Goal: Task Accomplishment & Management: Manage account settings

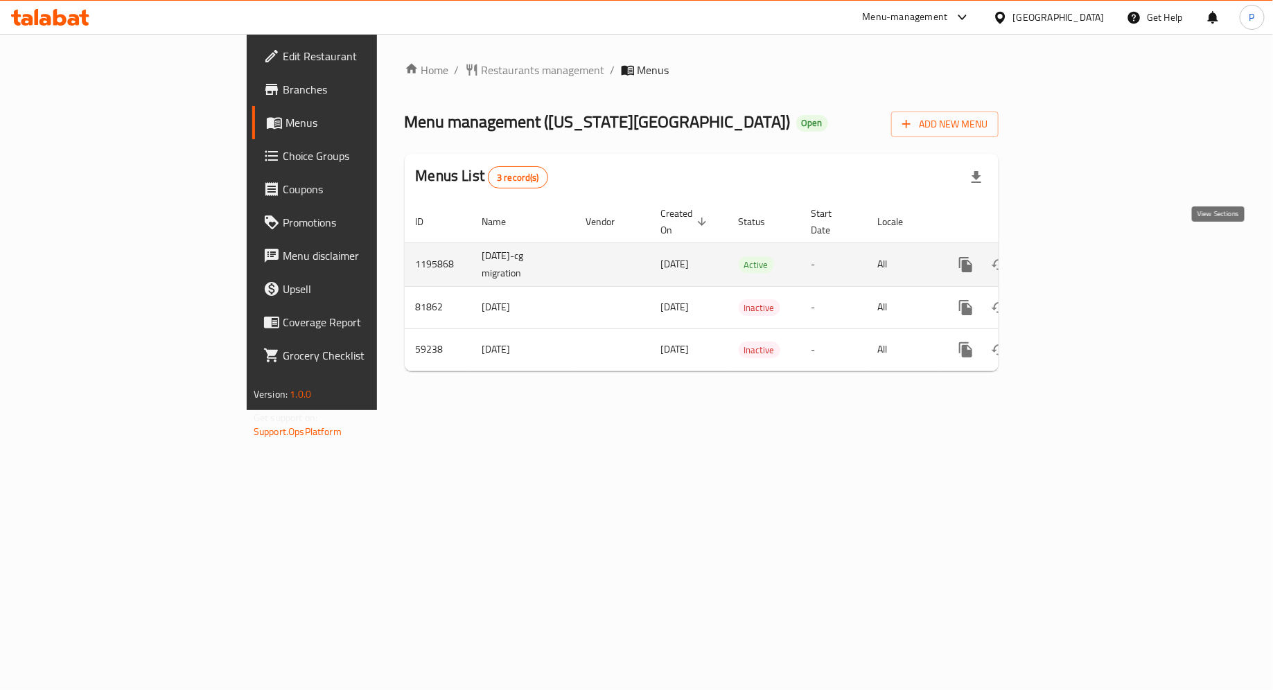
click at [1072, 258] on icon "enhanced table" at bounding box center [1065, 264] width 12 height 12
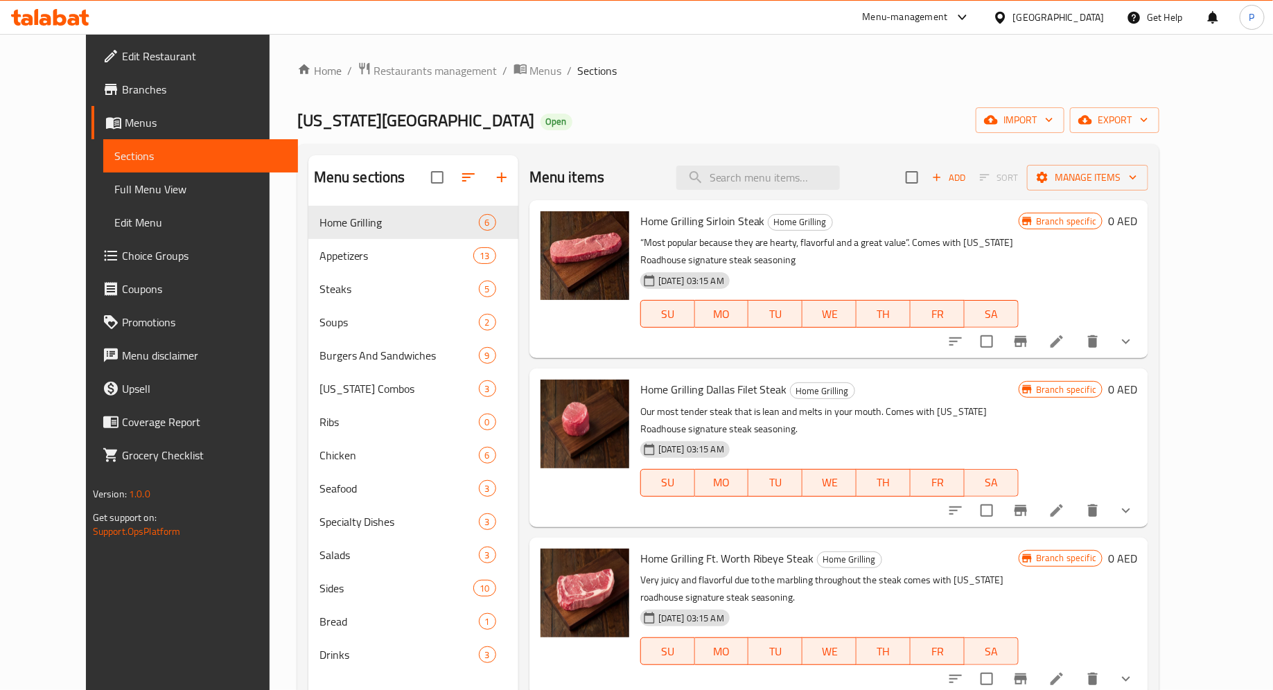
click at [598, 141] on div "Home / Restaurants management / Menus / Sections [US_STATE] Roadhouse Open impo…" at bounding box center [728, 459] width 863 height 795
click at [536, 155] on div "Menu items Add Sort Manage items" at bounding box center [838, 177] width 619 height 45
click at [123, 89] on span "Branches" at bounding box center [205, 89] width 166 height 17
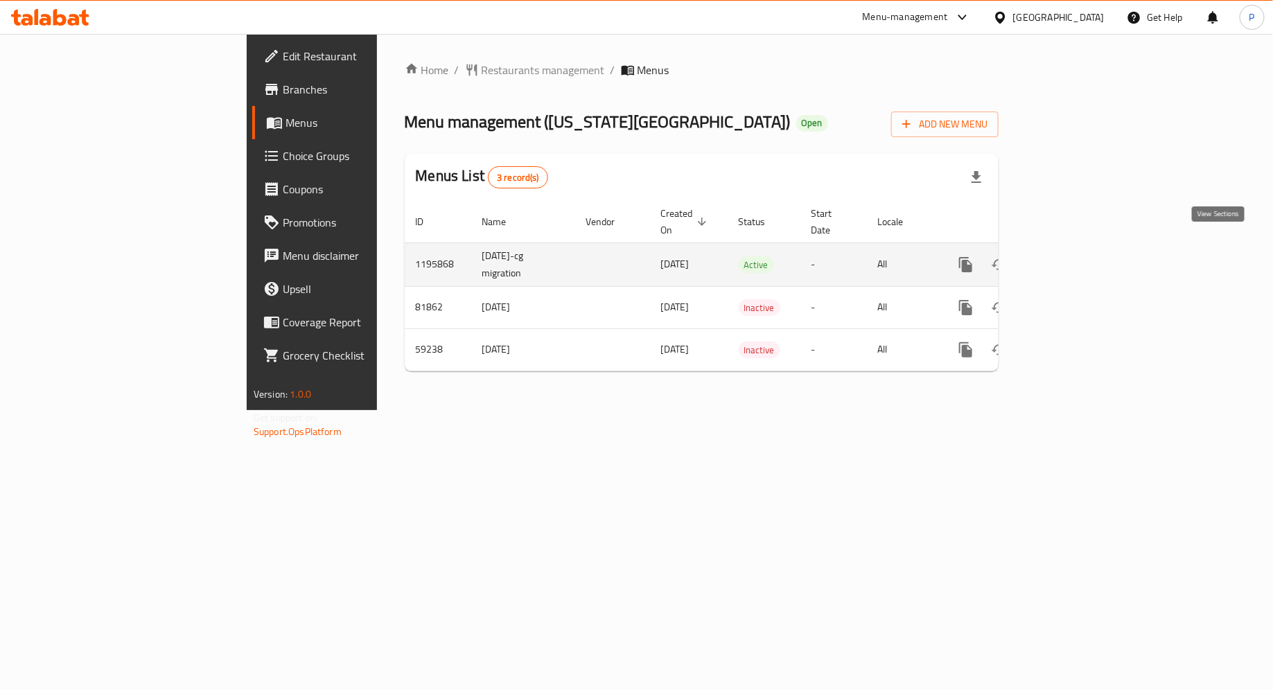
click at [1074, 256] on icon "enhanced table" at bounding box center [1065, 264] width 17 height 17
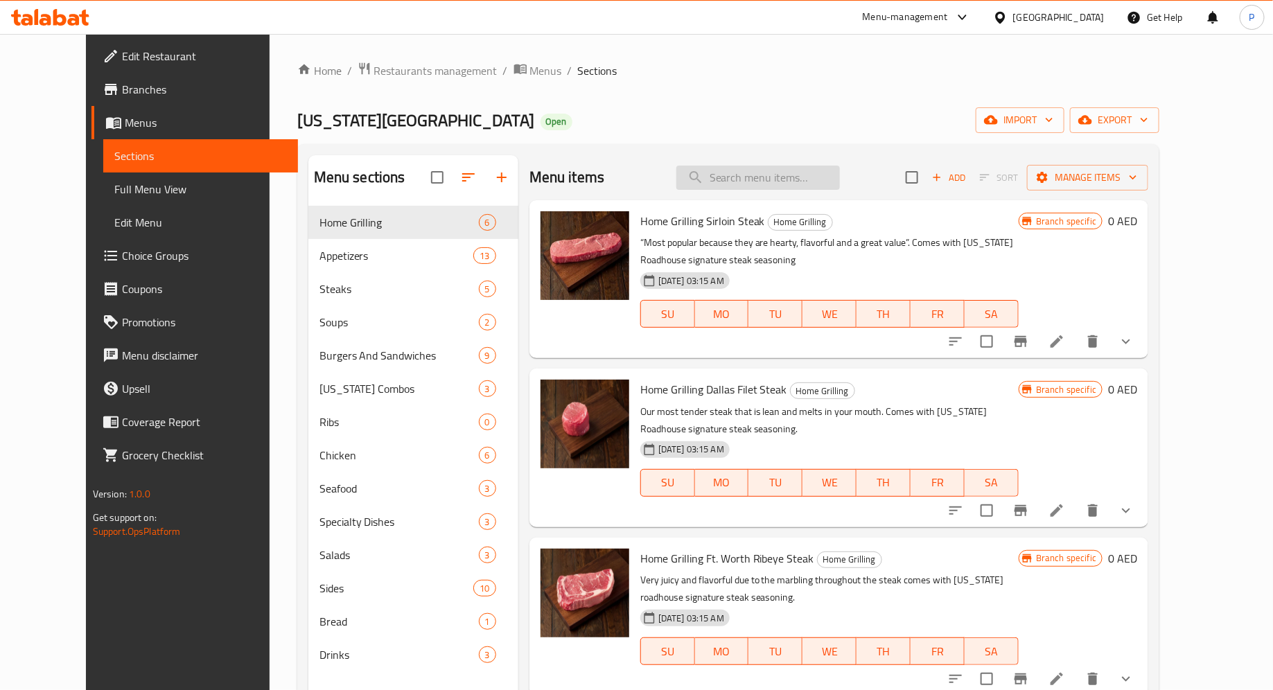
click at [779, 182] on input "search" at bounding box center [758, 178] width 164 height 24
paste input "Ribeye 10oz"
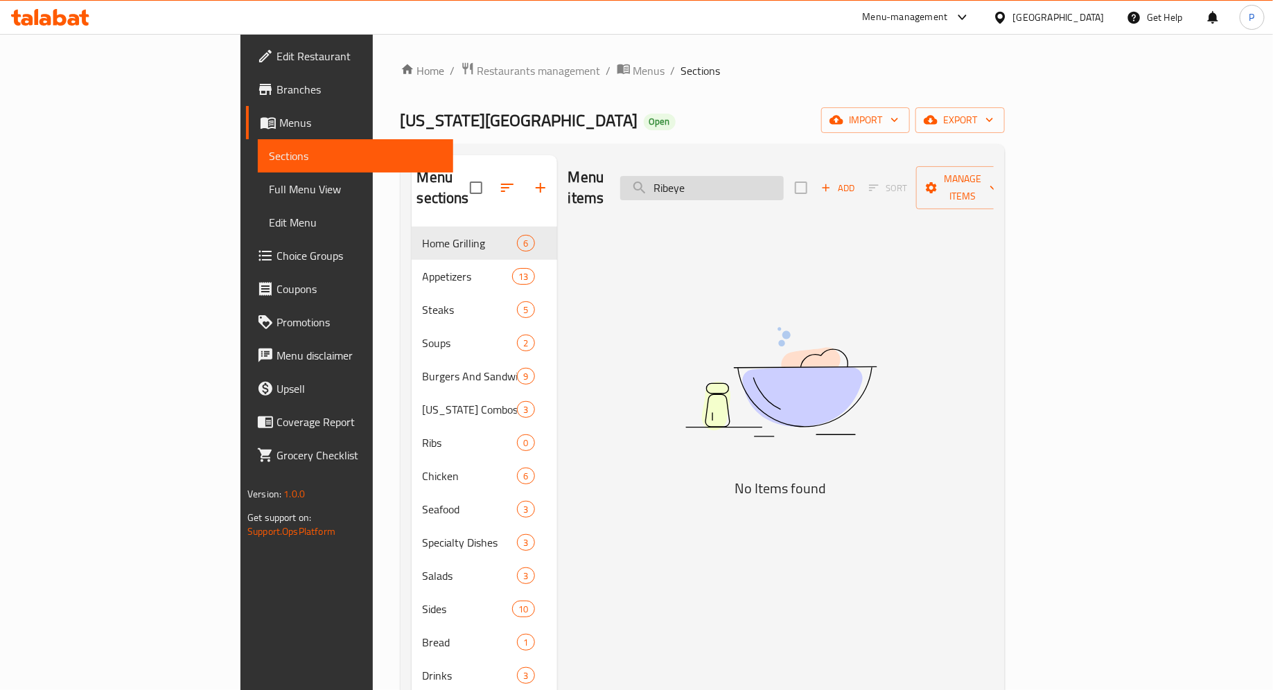
type input "Ribeye"
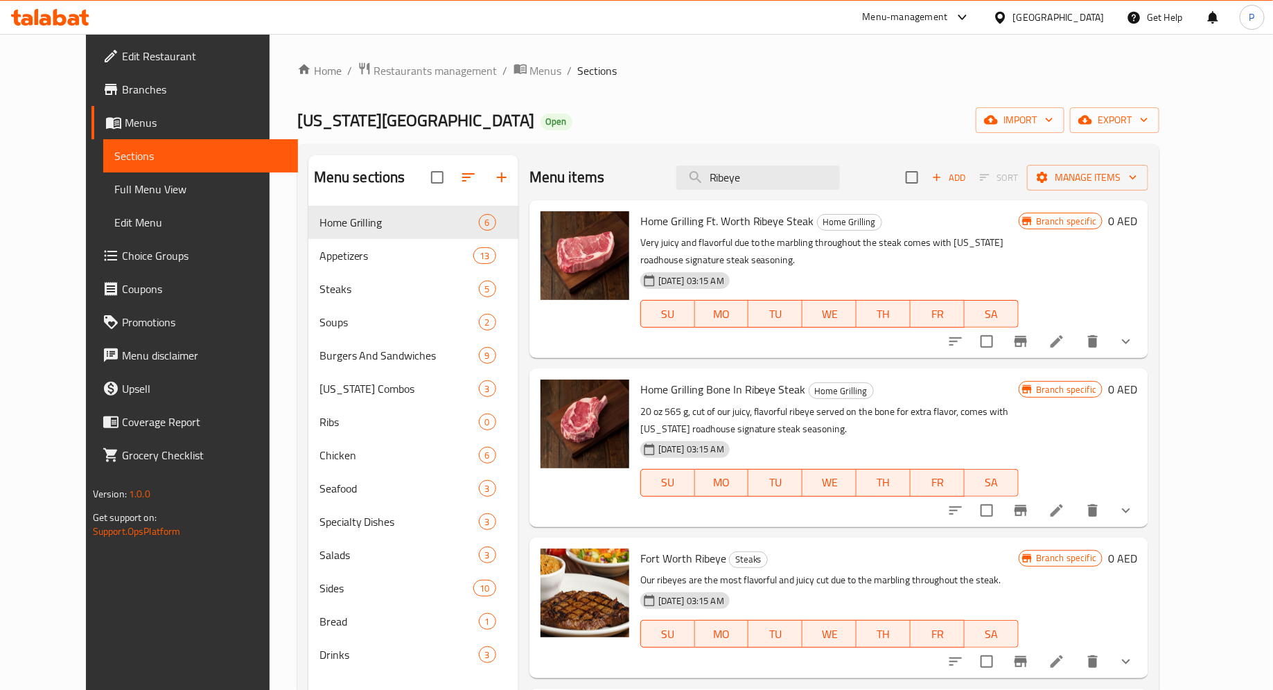
click at [1076, 340] on li at bounding box center [1056, 341] width 39 height 25
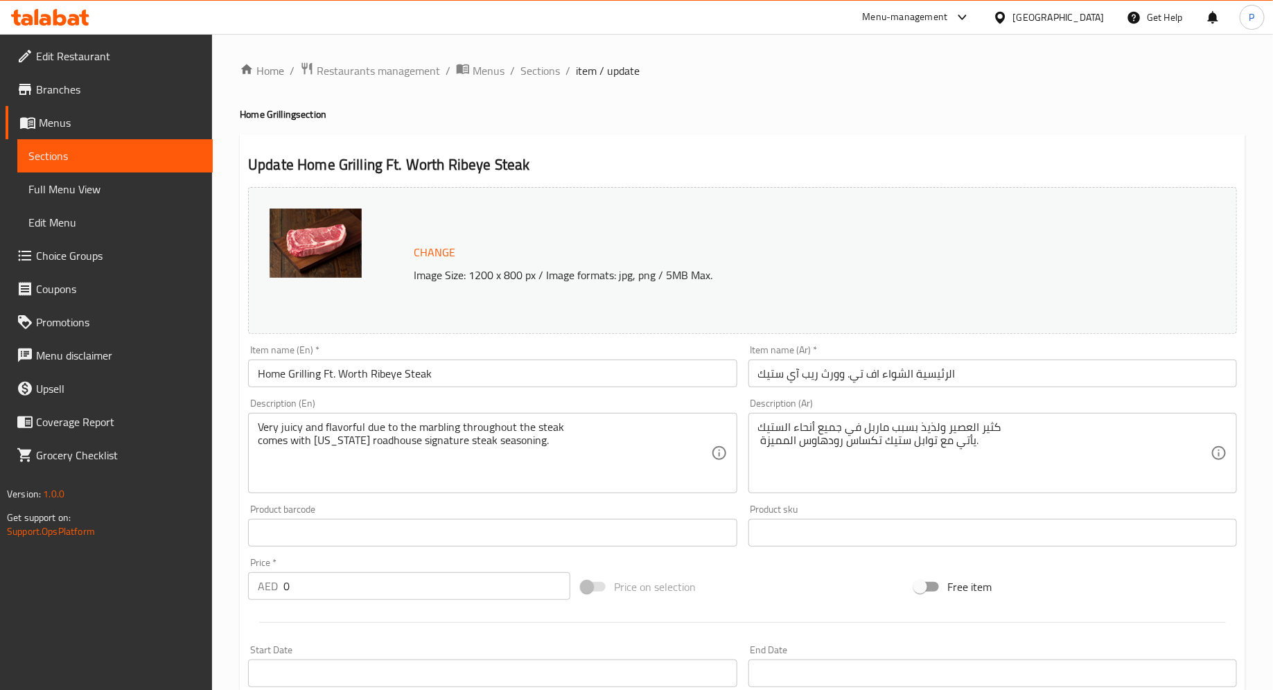
click at [112, 120] on span "Menus" at bounding box center [120, 122] width 163 height 17
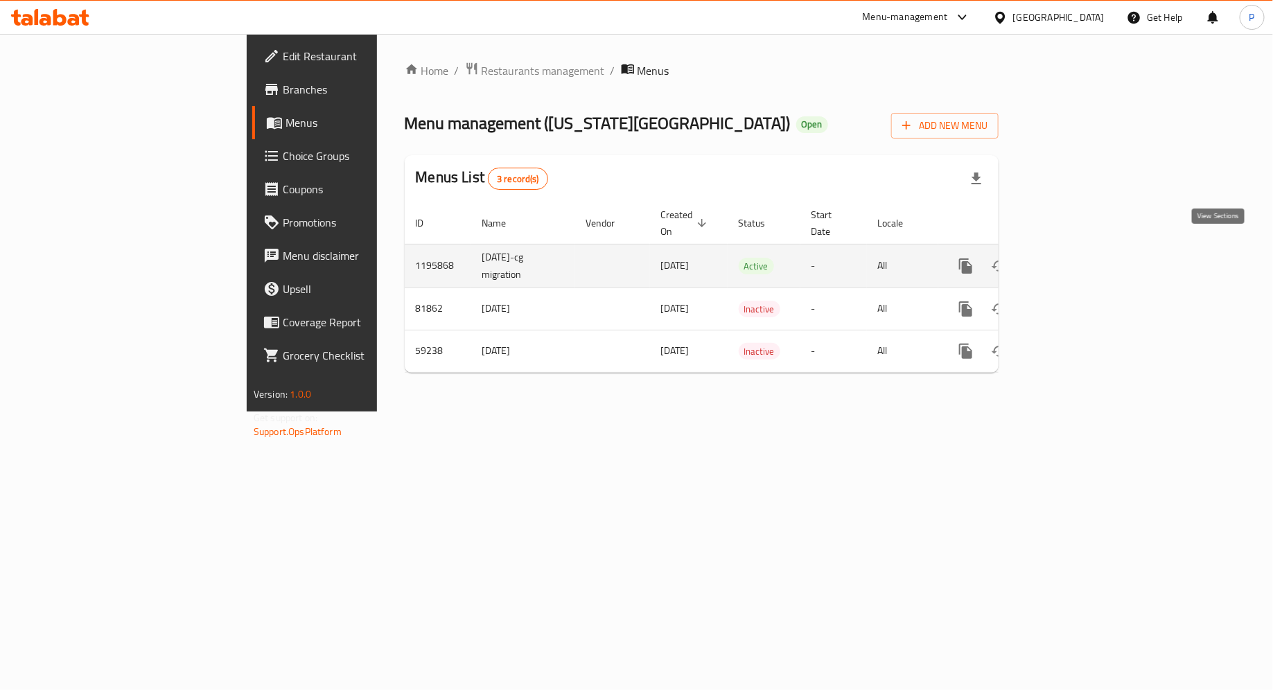
click at [1074, 258] on icon "enhanced table" at bounding box center [1065, 266] width 17 height 17
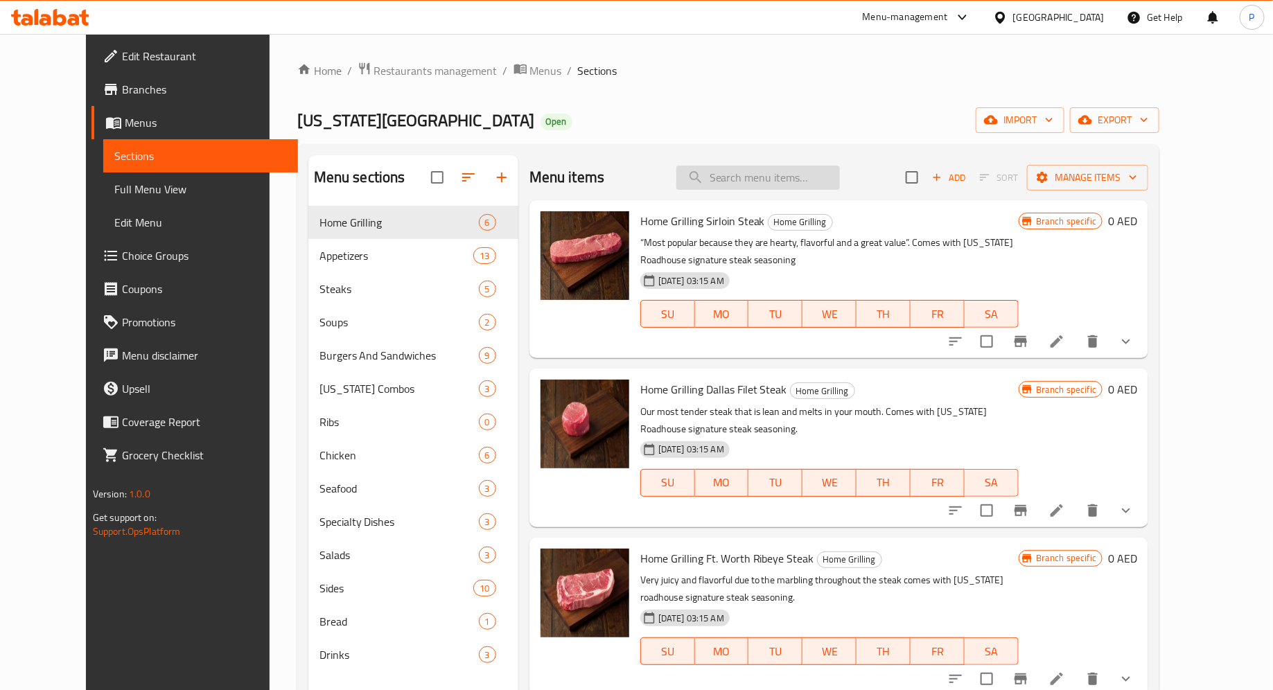
click at [775, 177] on input "search" at bounding box center [758, 178] width 164 height 24
paste input "Ribeye 10oz"
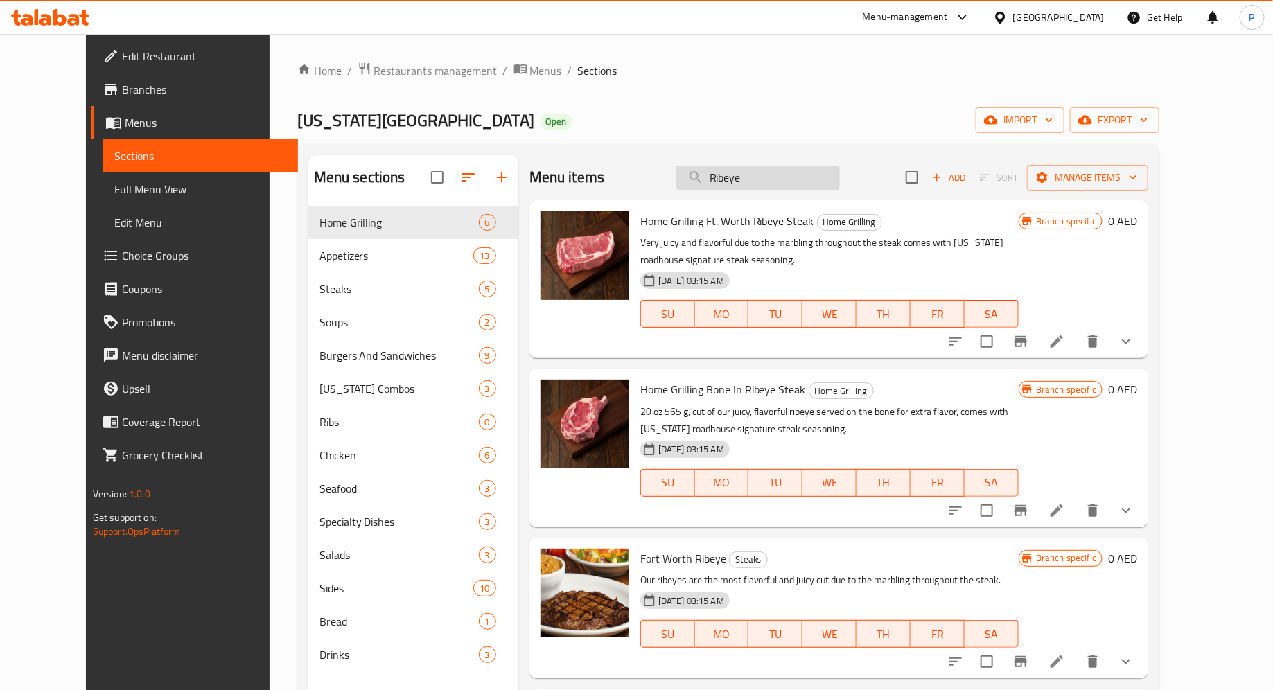
type input "Ribeye"
click at [1065, 339] on icon at bounding box center [1056, 341] width 17 height 17
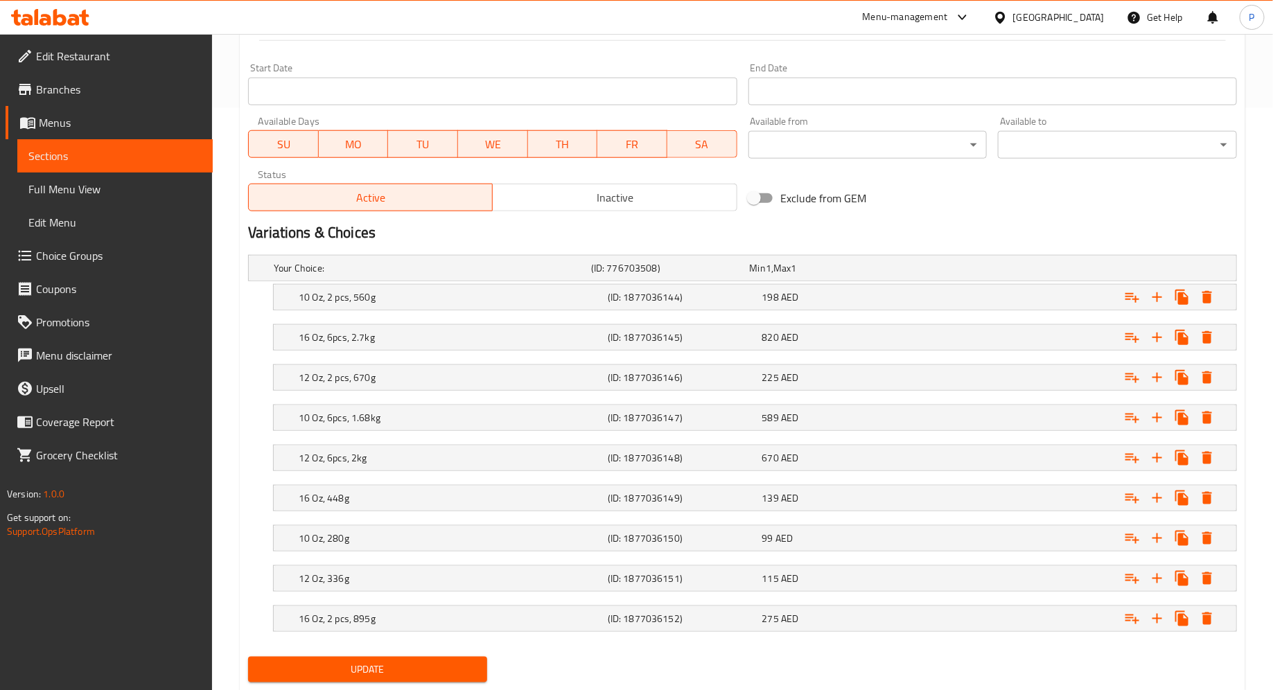
scroll to position [615, 0]
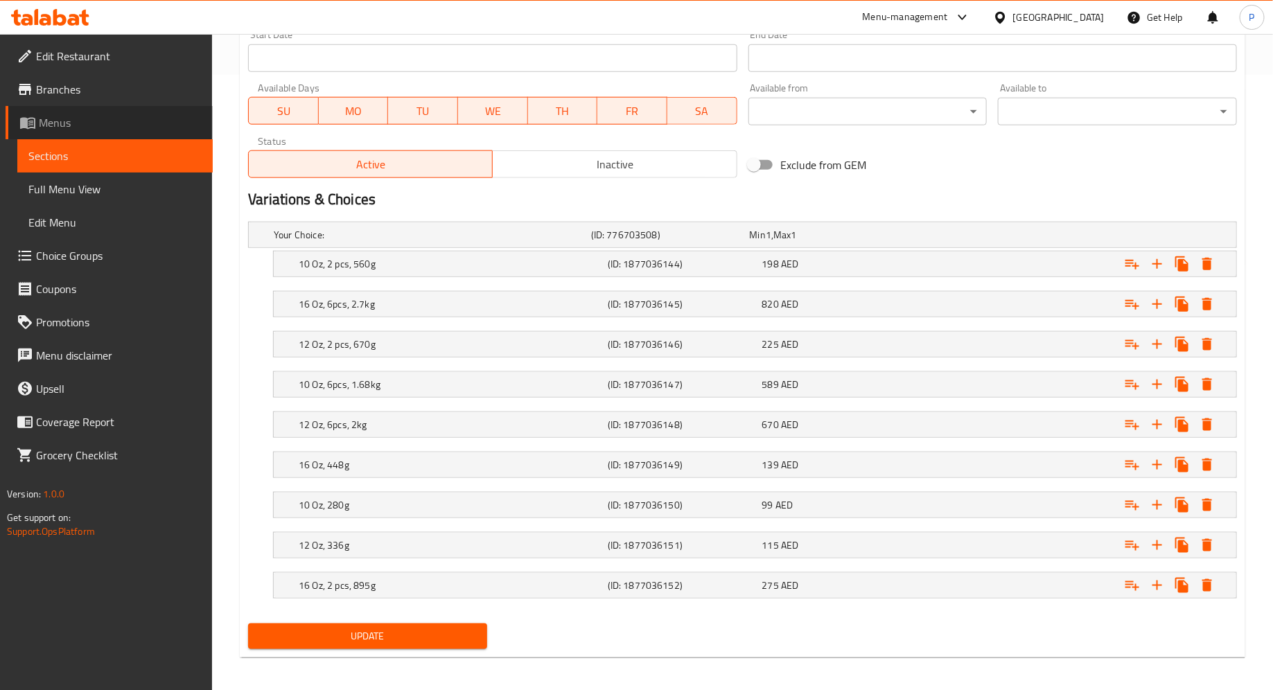
click at [143, 124] on span "Menus" at bounding box center [120, 122] width 163 height 17
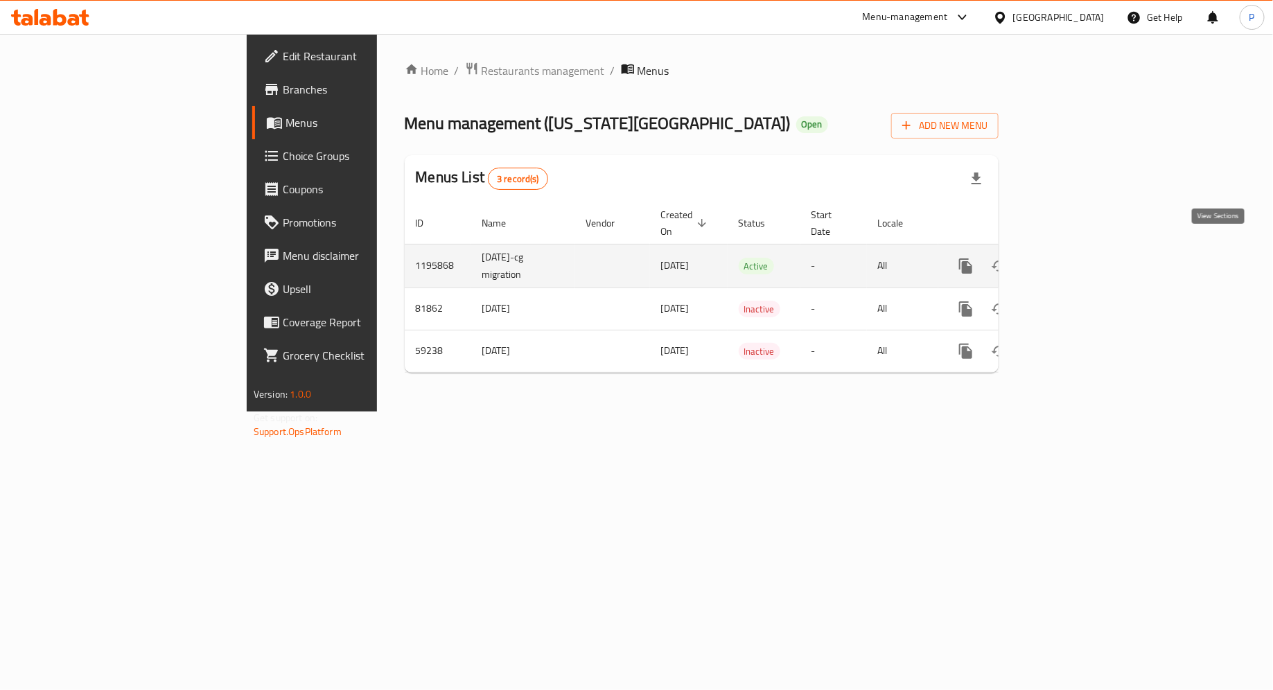
click at [1074, 258] on icon "enhanced table" at bounding box center [1065, 266] width 17 height 17
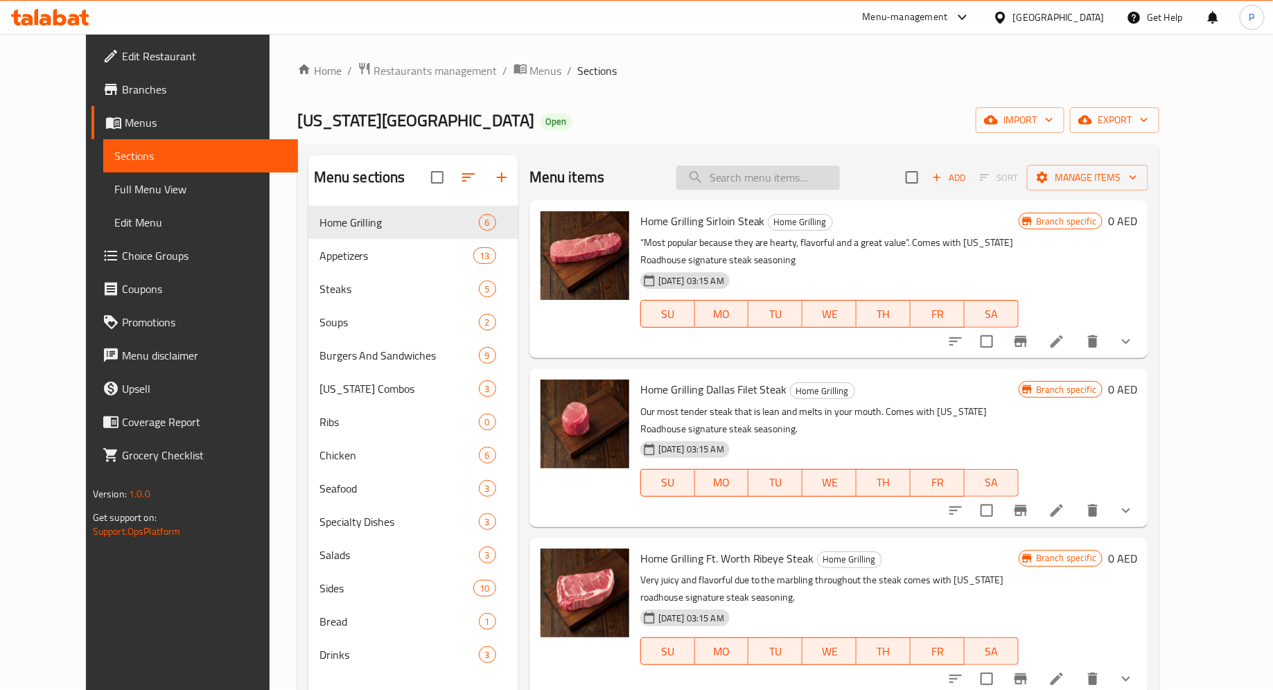
click at [762, 179] on input "search" at bounding box center [758, 178] width 164 height 24
paste input "Ribeye 10oz"
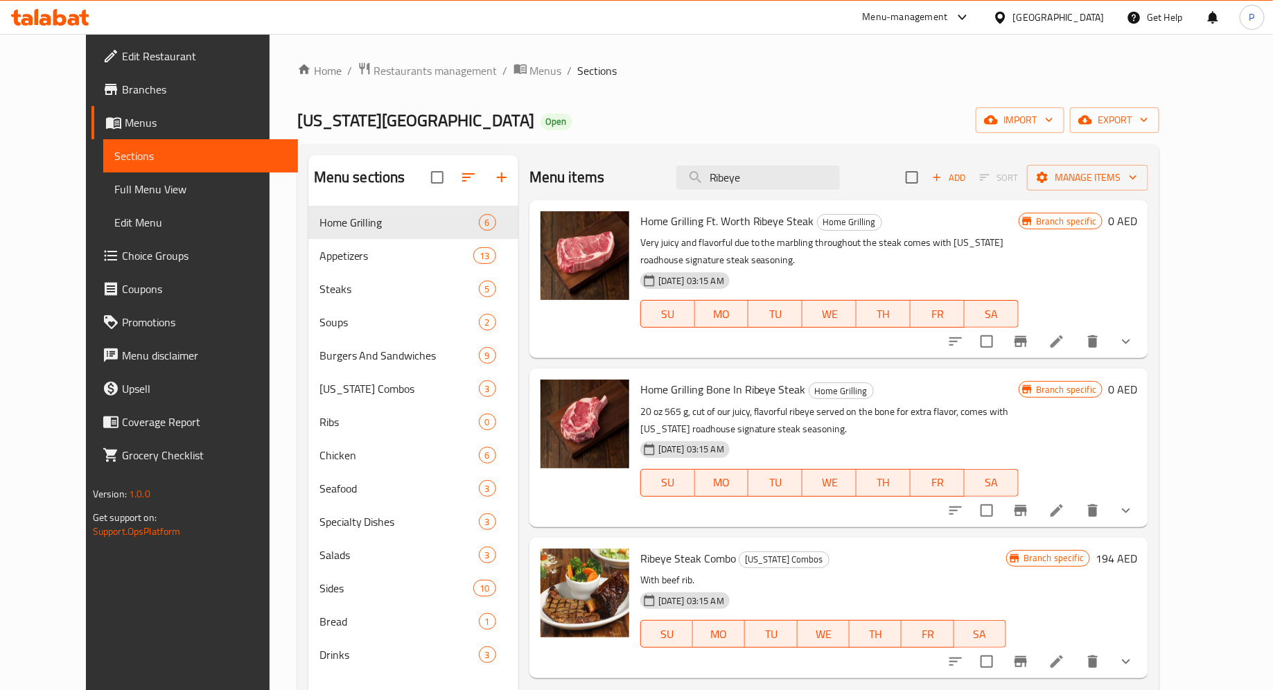
type input "Ribeye"
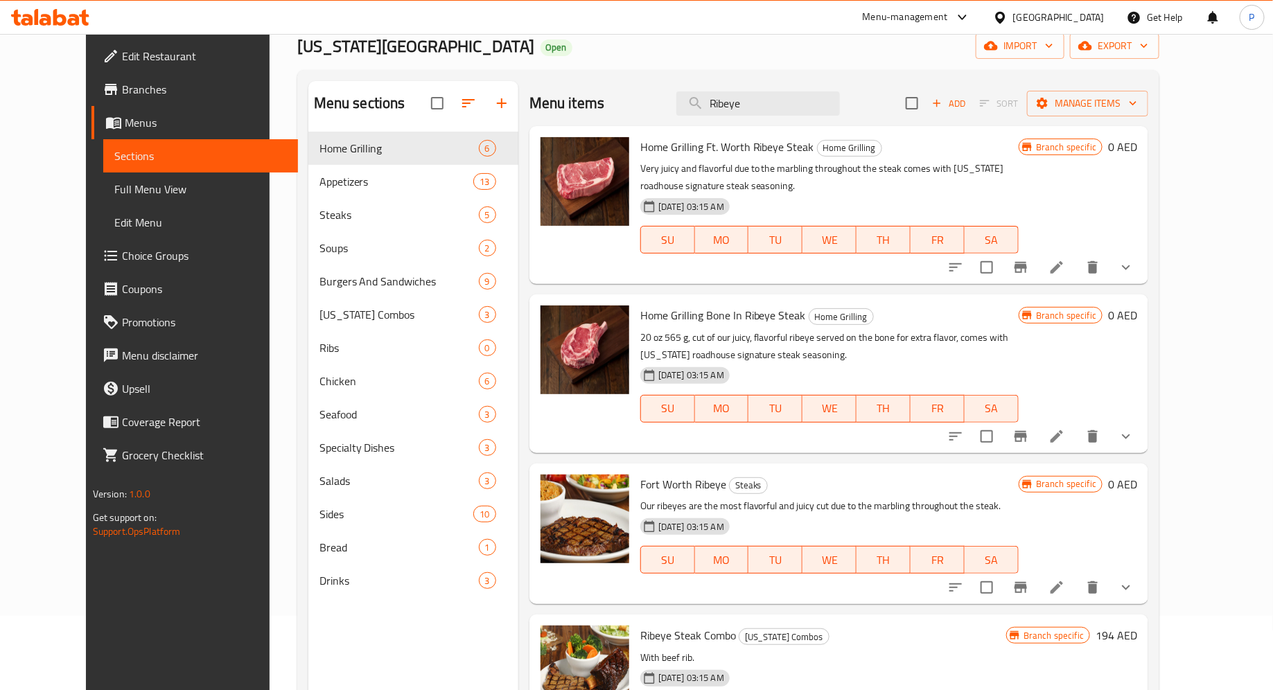
scroll to position [77, 0]
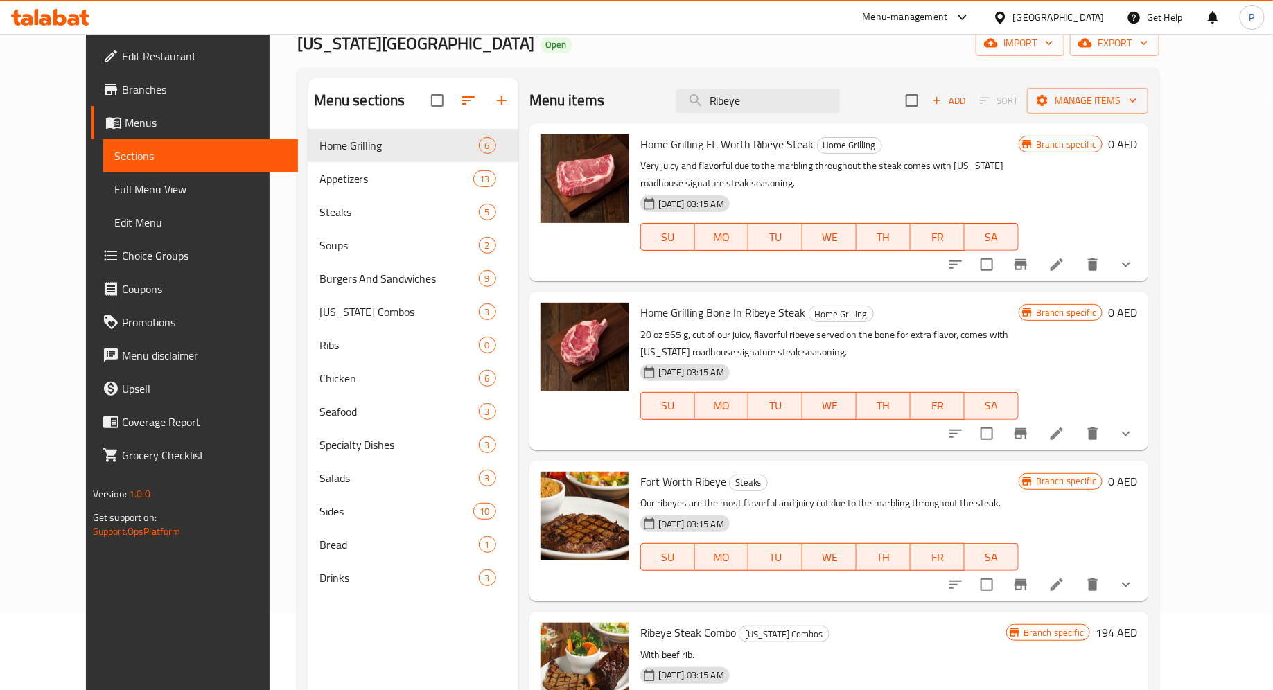
click at [1065, 436] on icon at bounding box center [1056, 433] width 17 height 17
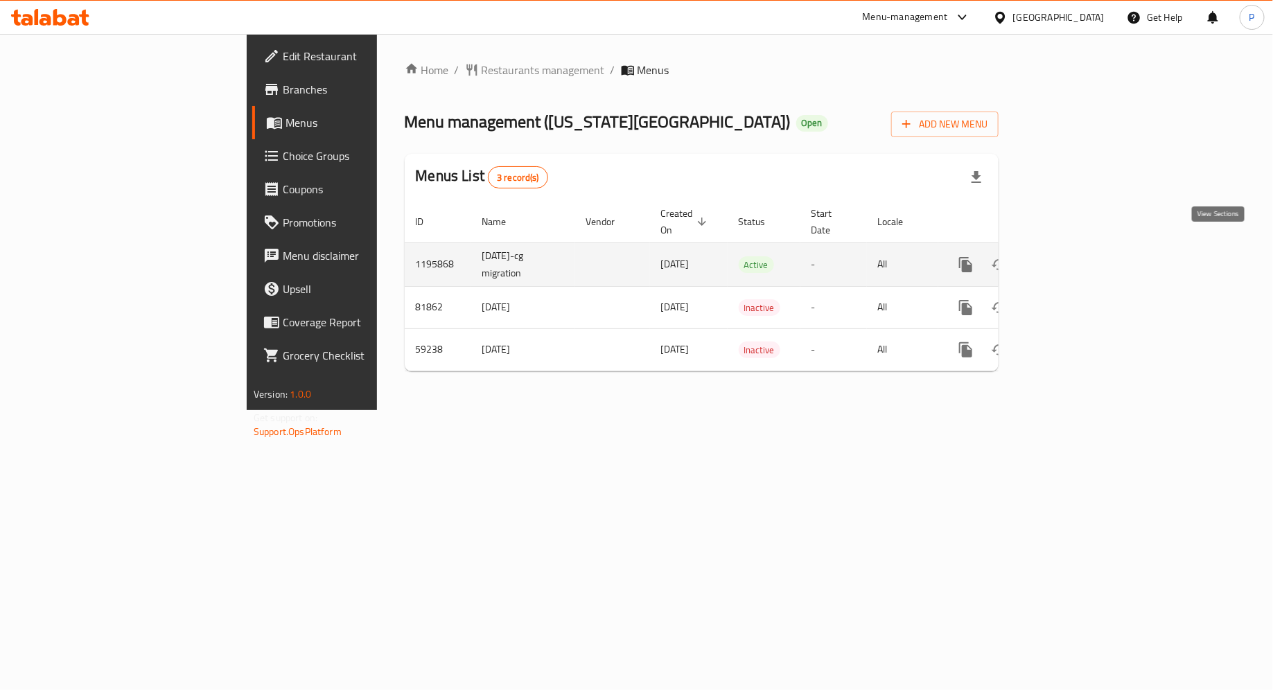
click at [1074, 256] on icon "enhanced table" at bounding box center [1065, 264] width 17 height 17
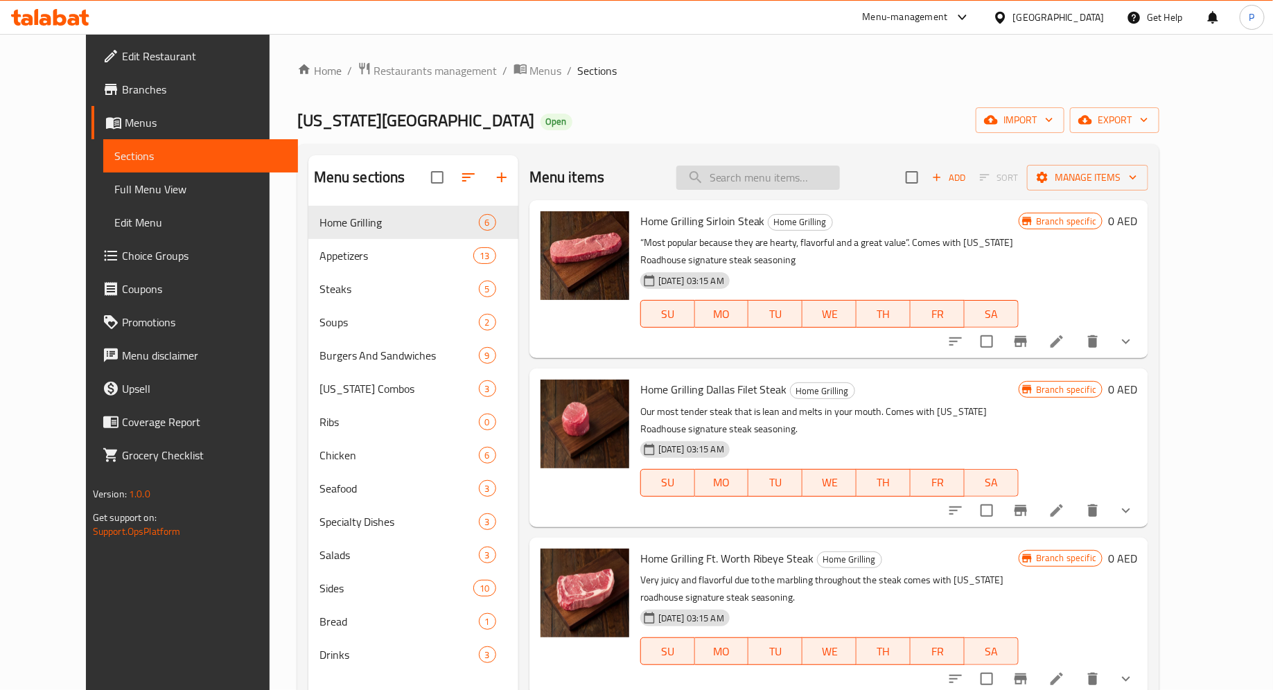
click at [762, 181] on input "search" at bounding box center [758, 178] width 164 height 24
paste input "Ribeye 10oz"
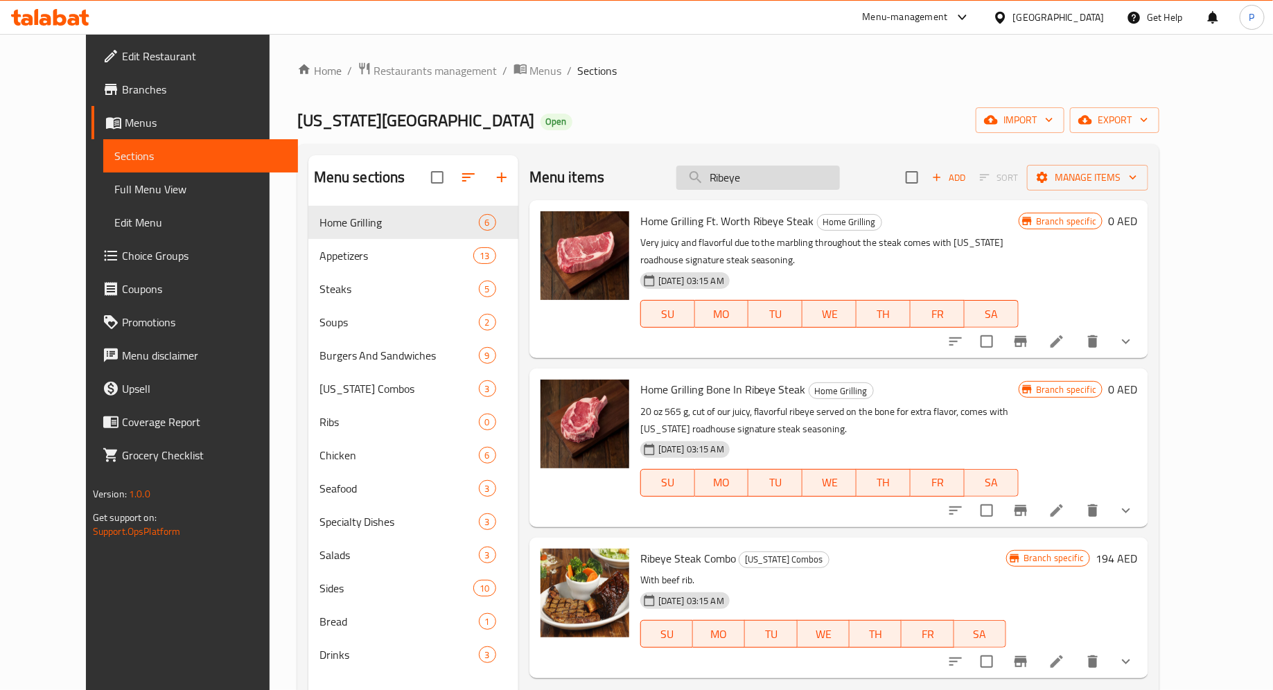
type input "Ribeye"
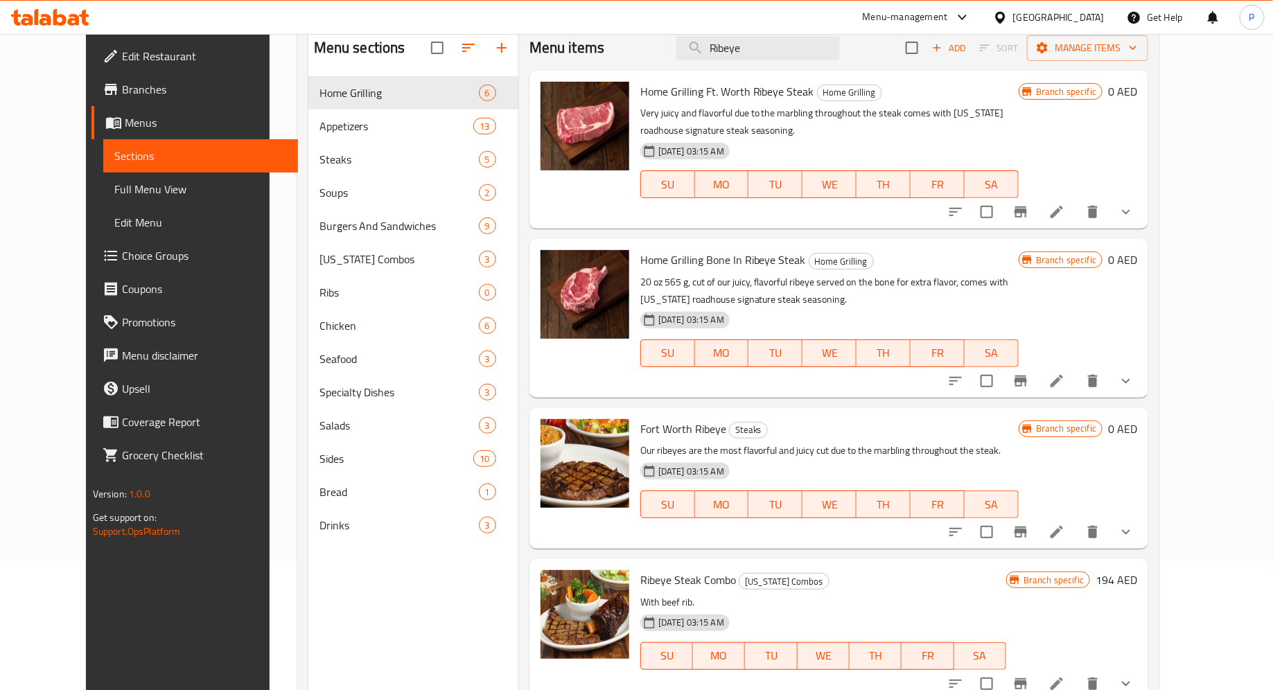
scroll to position [194, 0]
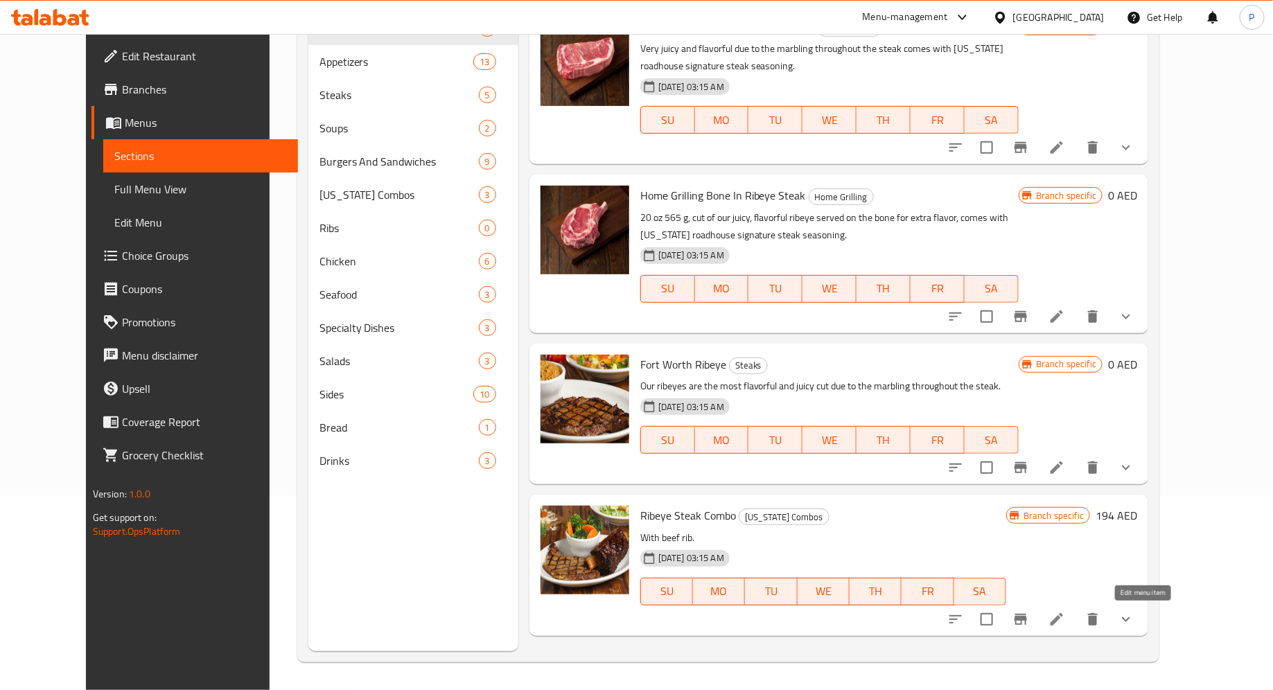
click at [1065, 622] on icon at bounding box center [1056, 619] width 17 height 17
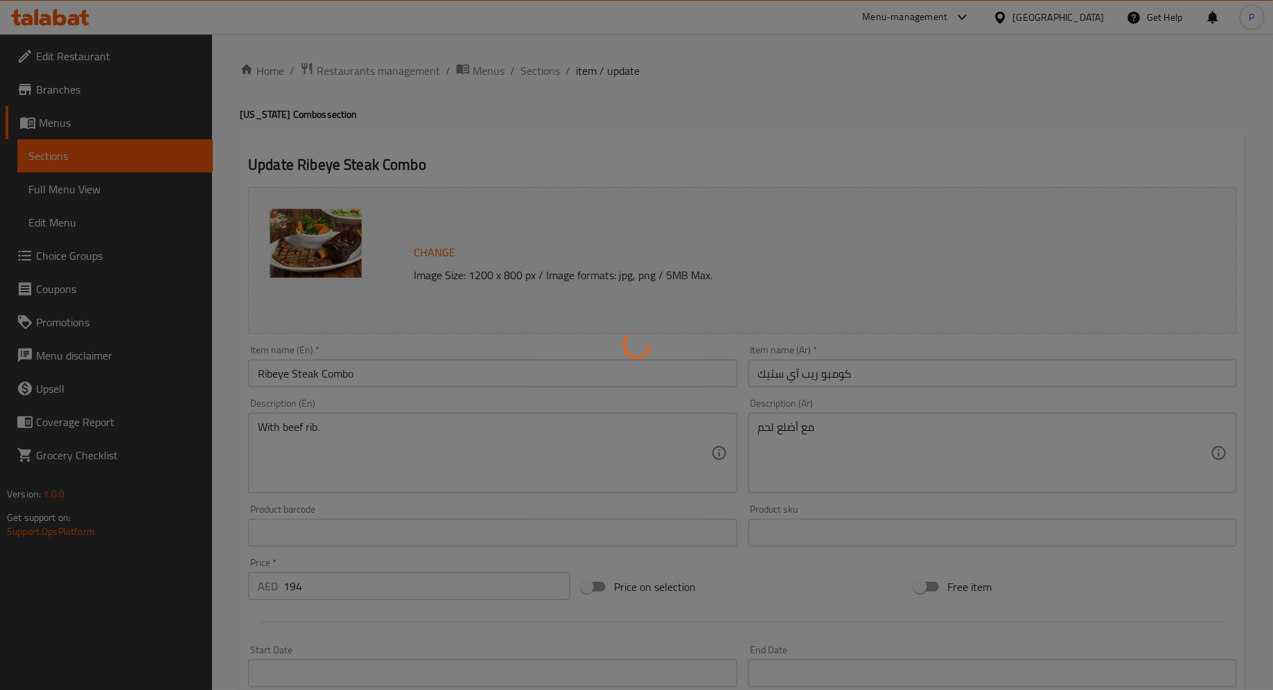
type input "حضر الستيك على طريقتك المفضلة:"
type input "1"
type input "إختيارك من الأطباق الجانبية:"
type input "2"
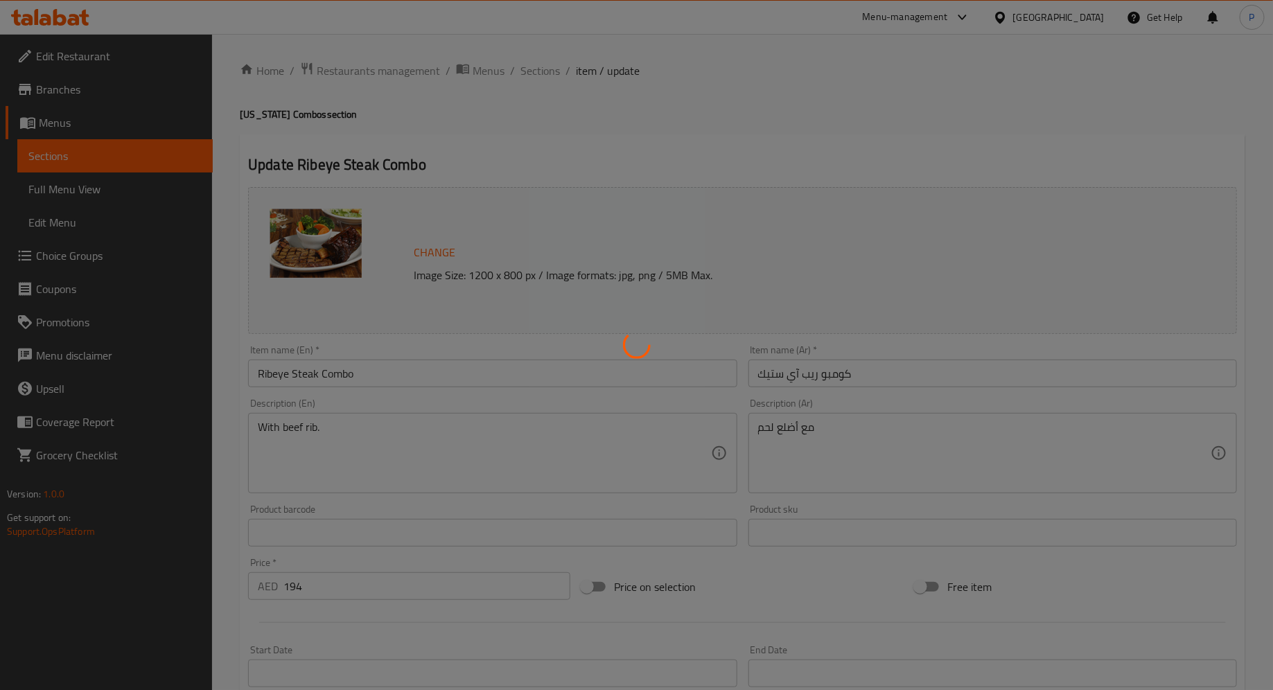
type input "2"
type input "أضف إلى الستيك:"
type input "0"
type input "الإضافات:"
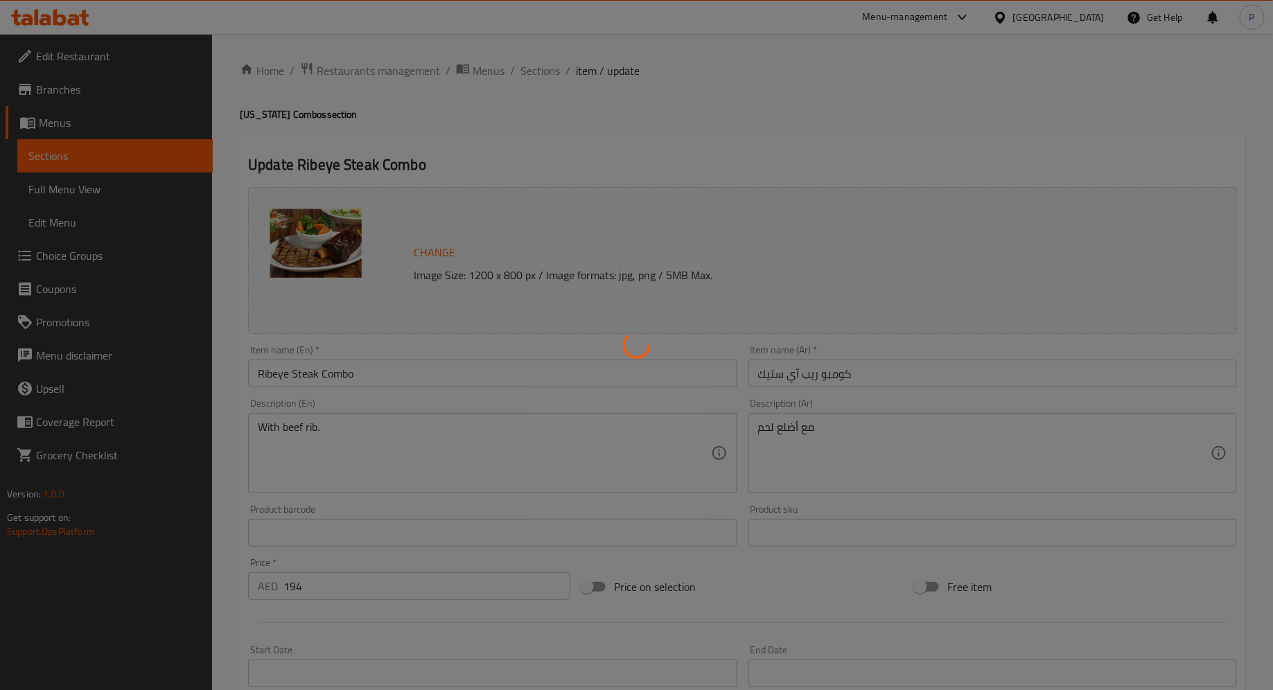
type input "0"
type input "5"
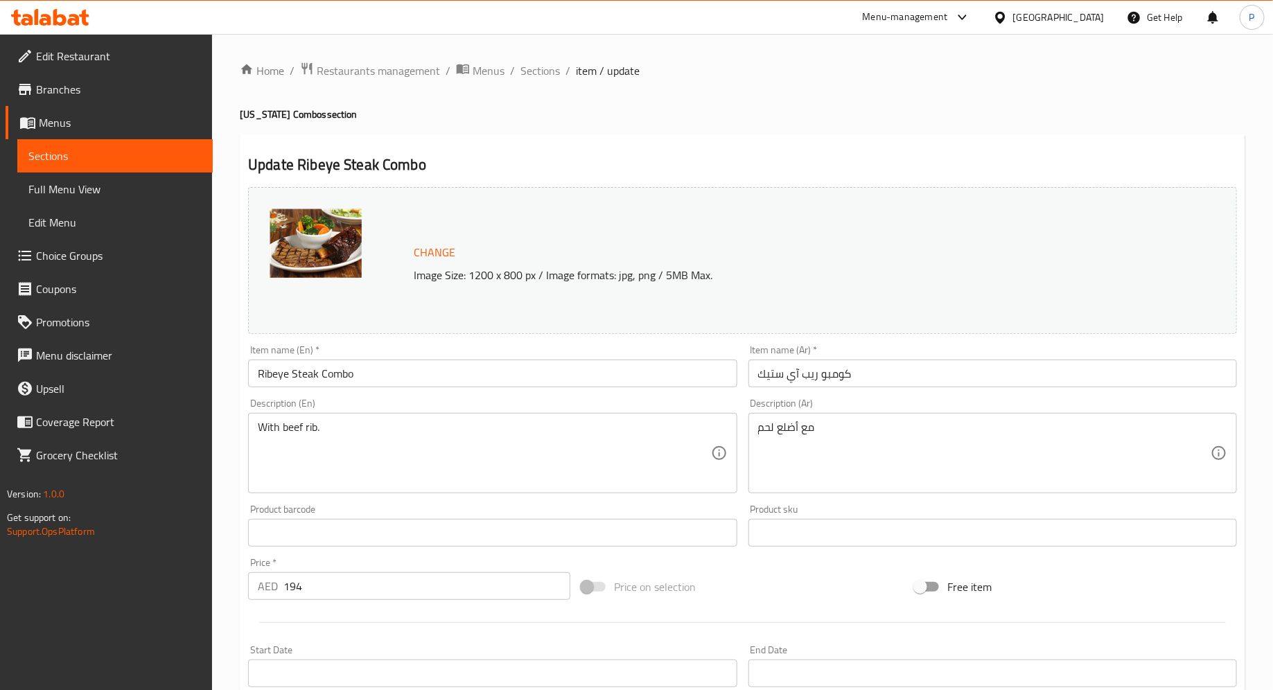
click at [117, 127] on span "Menus" at bounding box center [120, 122] width 163 height 17
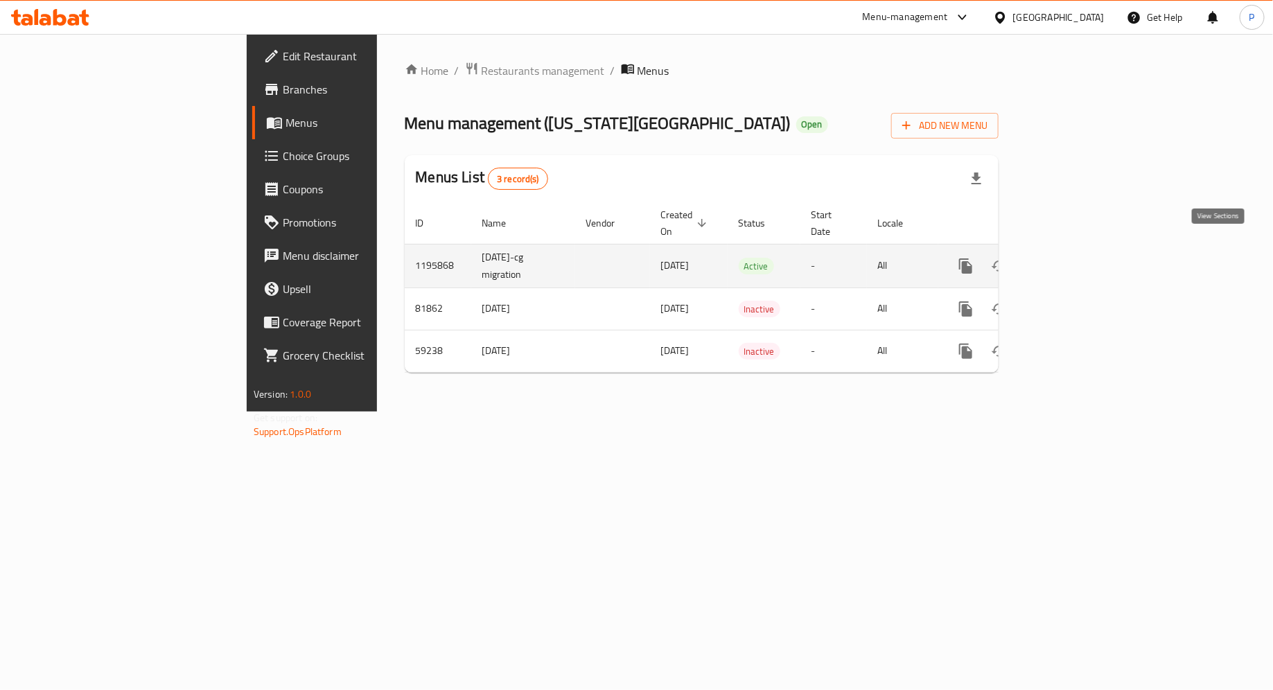
click at [1074, 258] on icon "enhanced table" at bounding box center [1065, 266] width 17 height 17
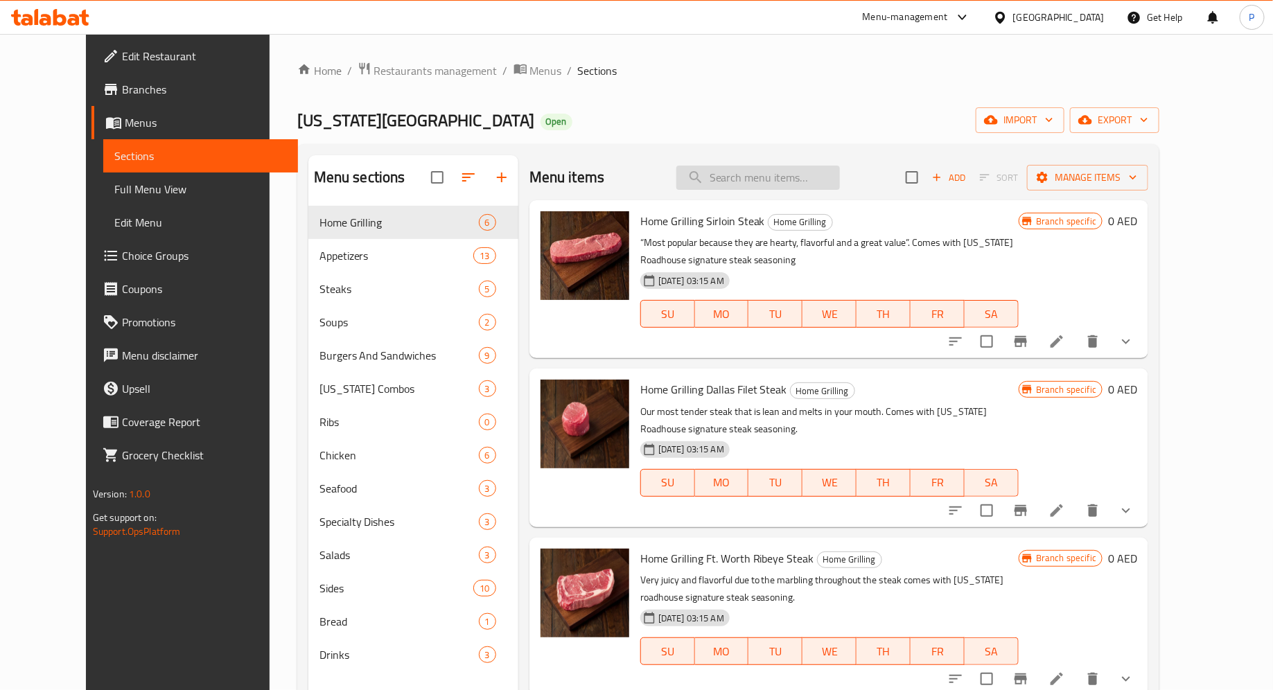
click at [789, 177] on input "search" at bounding box center [758, 178] width 164 height 24
paste input "Ribeye 10oz"
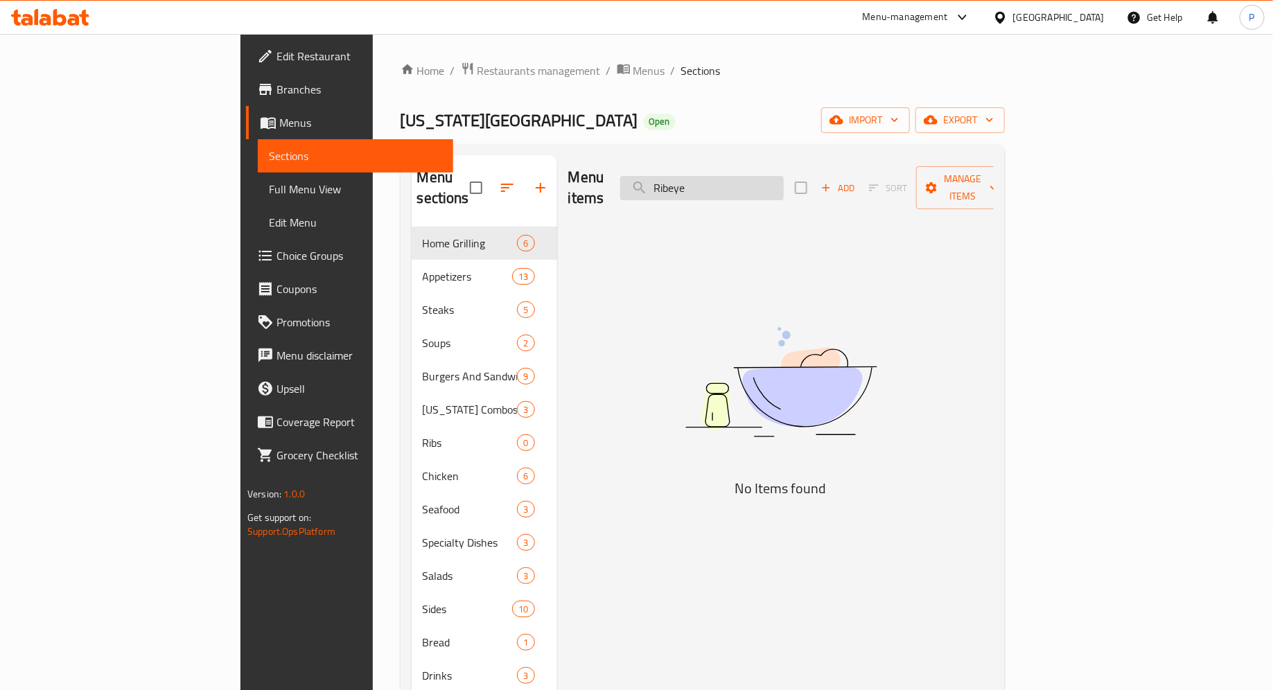
type input "Ribeye"
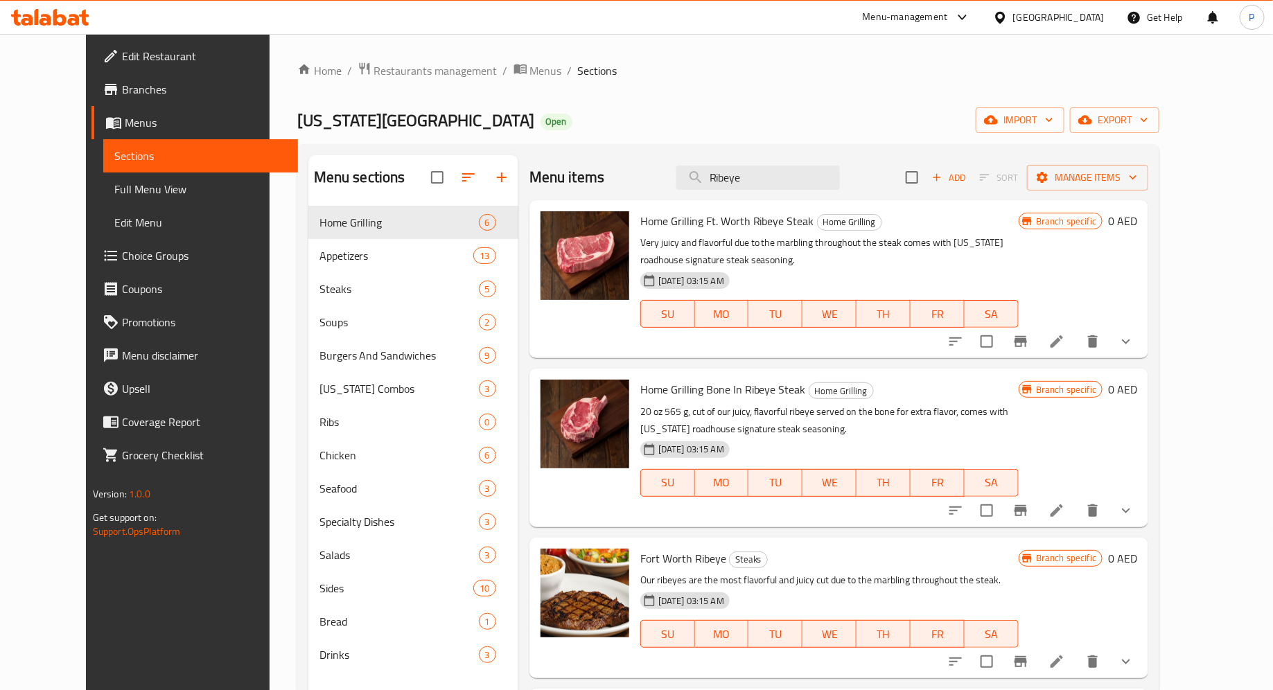
click at [734, 245] on p "Very juicy and flavorful due to the marbling throughout the steak comes with [U…" at bounding box center [829, 251] width 378 height 35
click at [1065, 337] on icon at bounding box center [1056, 341] width 17 height 17
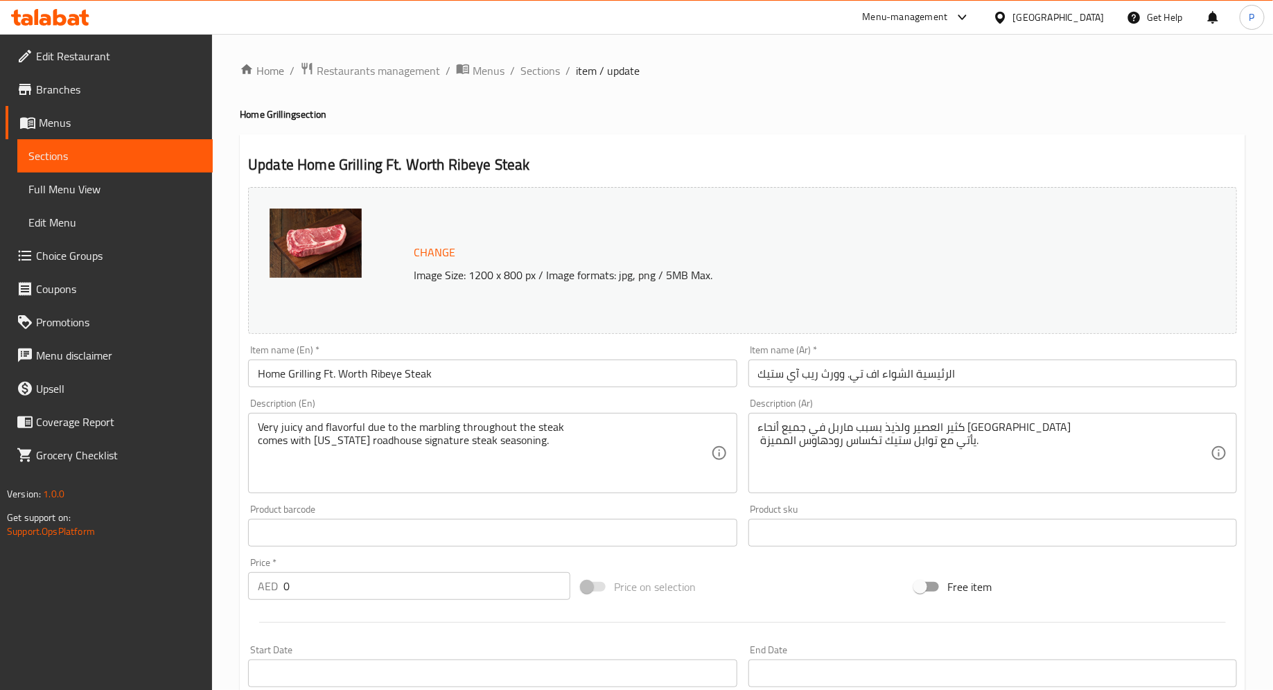
scroll to position [615, 0]
